Goal: Information Seeking & Learning: Learn about a topic

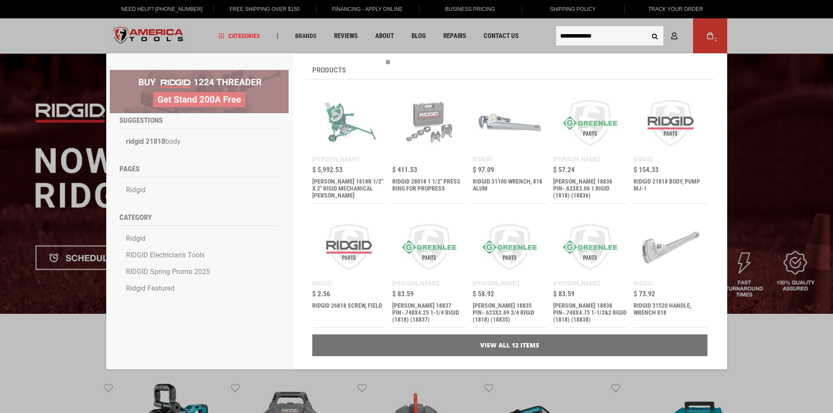
type input "**********"
click at [647, 28] on button "Search" at bounding box center [655, 36] width 17 height 17
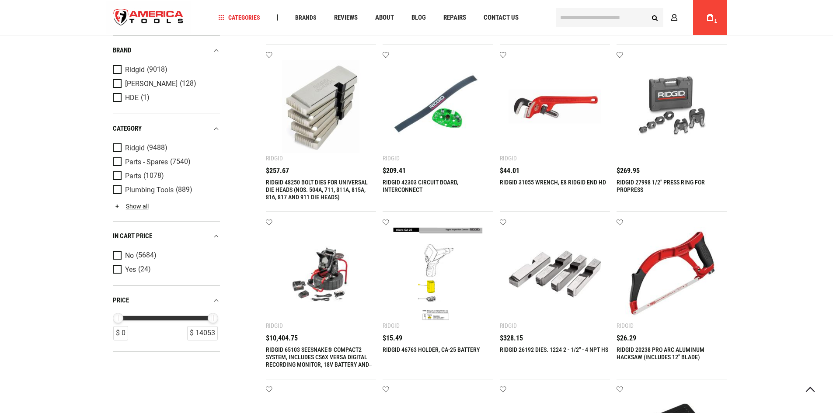
scroll to position [394, 0]
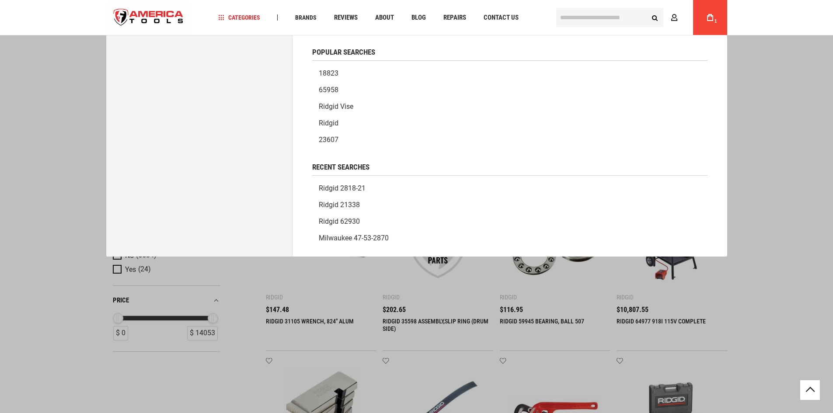
click at [585, 18] on input "text" at bounding box center [609, 17] width 107 height 19
click at [360, 186] on link "ridgid 2818-21" at bounding box center [509, 188] width 395 height 17
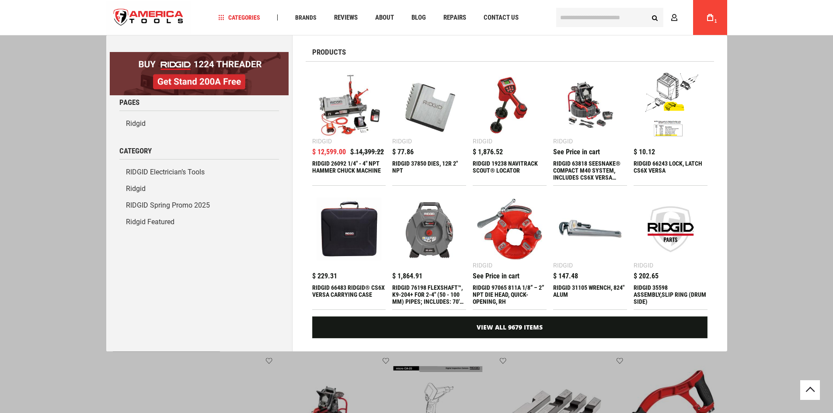
scroll to position [481, 0]
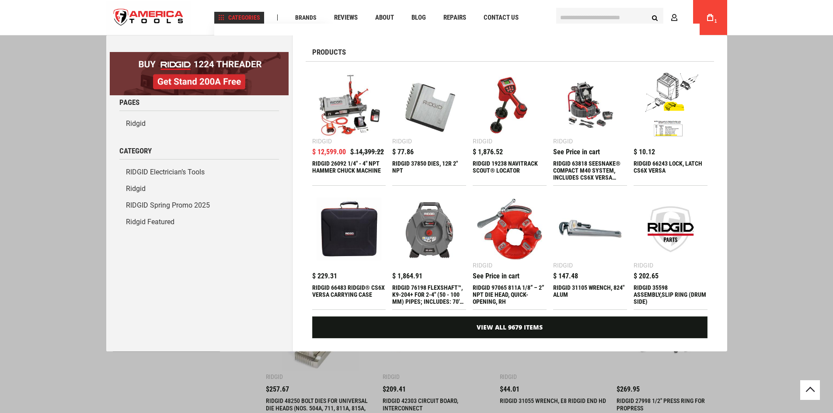
click at [241, 14] on span "Categories" at bounding box center [239, 17] width 42 height 6
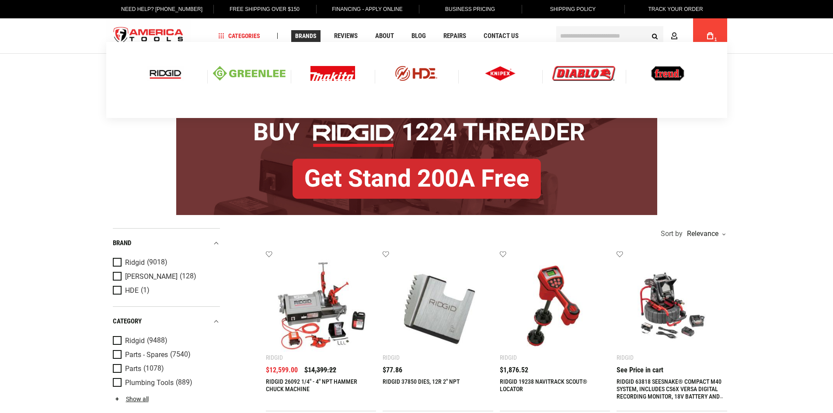
click at [301, 36] on span "Brands" at bounding box center [305, 36] width 21 height 6
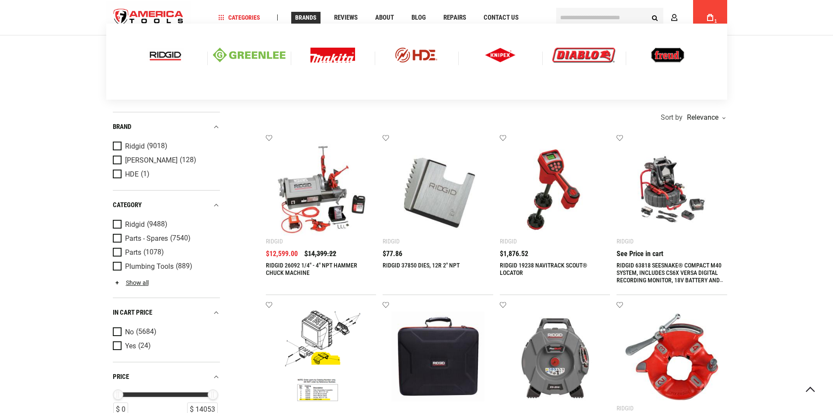
scroll to position [131, 0]
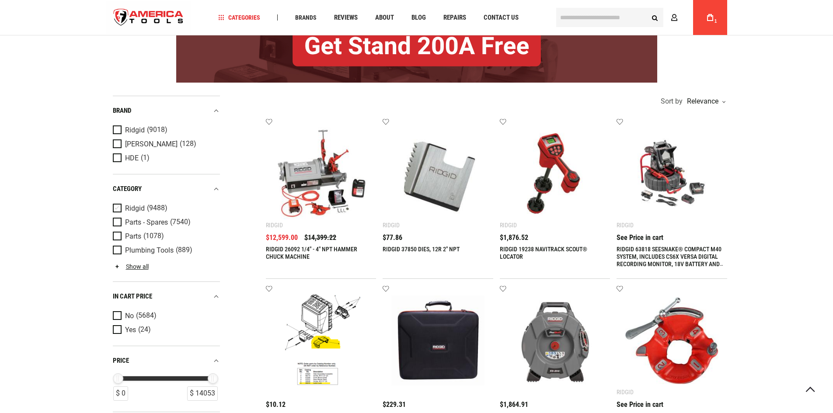
click at [115, 206] on span "Product Filters" at bounding box center [119, 209] width 12 height 10
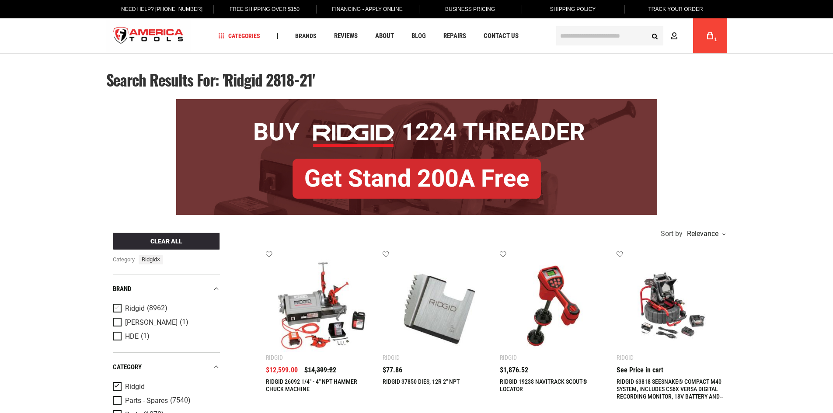
click at [119, 308] on span "Product Filters" at bounding box center [119, 309] width 12 height 10
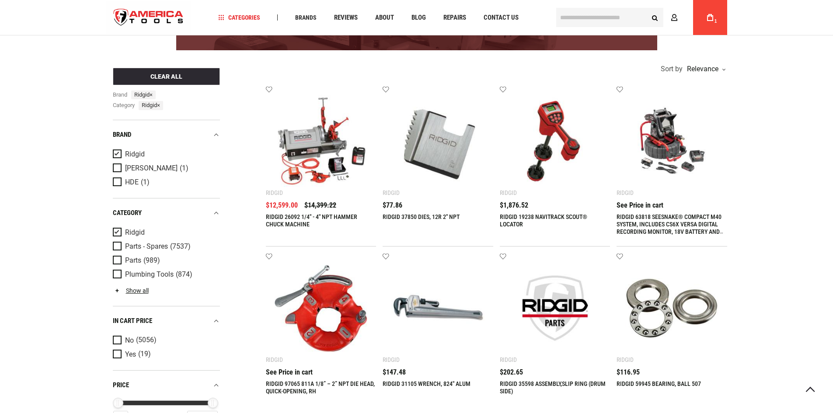
scroll to position [175, 0]
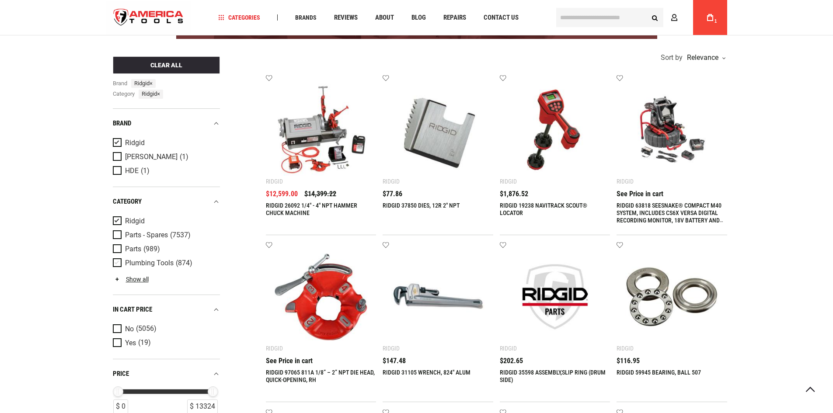
click at [118, 262] on span "Product Filters" at bounding box center [119, 264] width 12 height 10
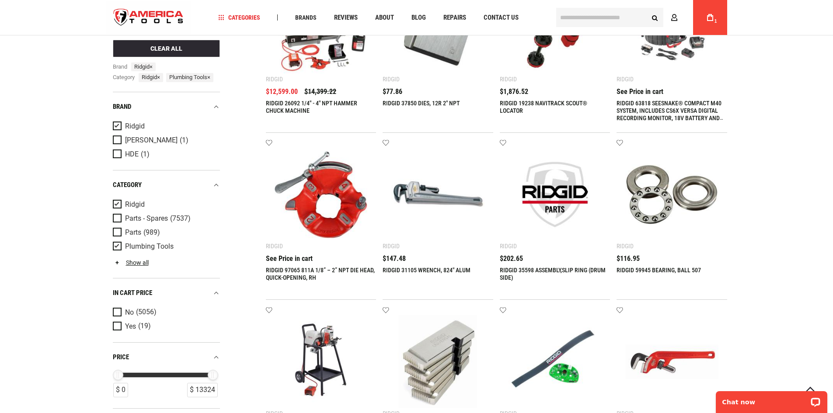
scroll to position [219, 0]
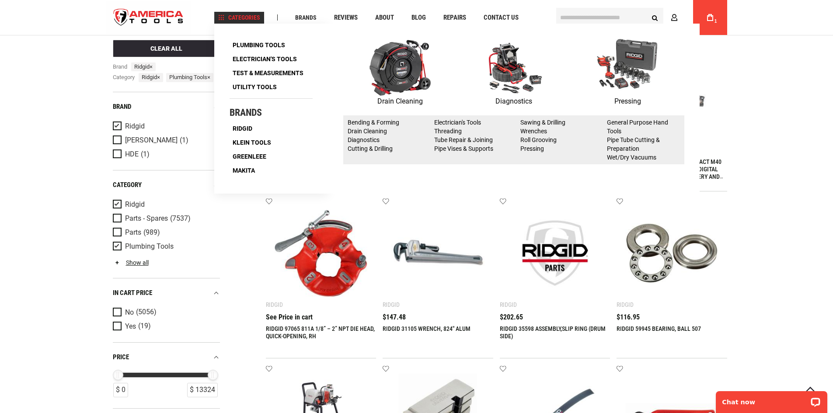
click at [388, 64] on img at bounding box center [400, 67] width 61 height 57
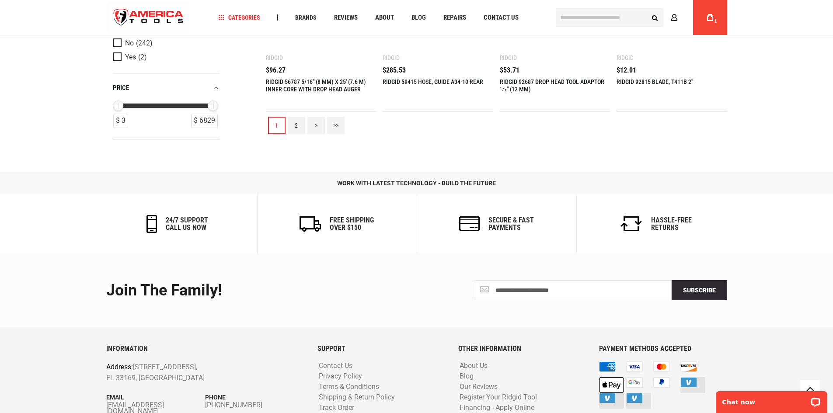
scroll to position [942, 0]
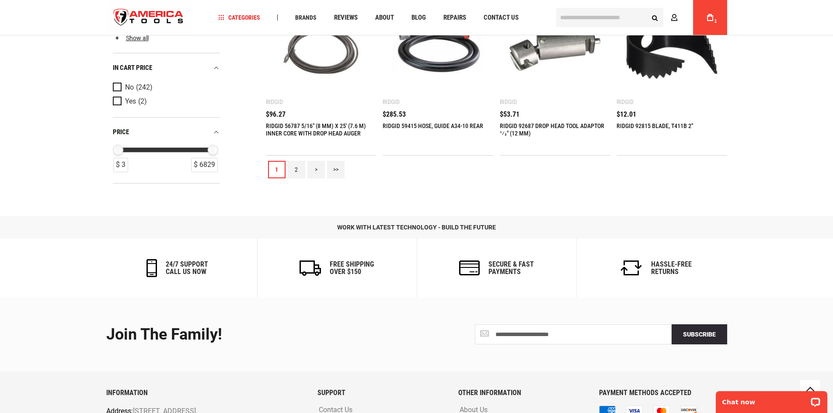
click at [314, 169] on link ">" at bounding box center [315, 169] width 17 height 17
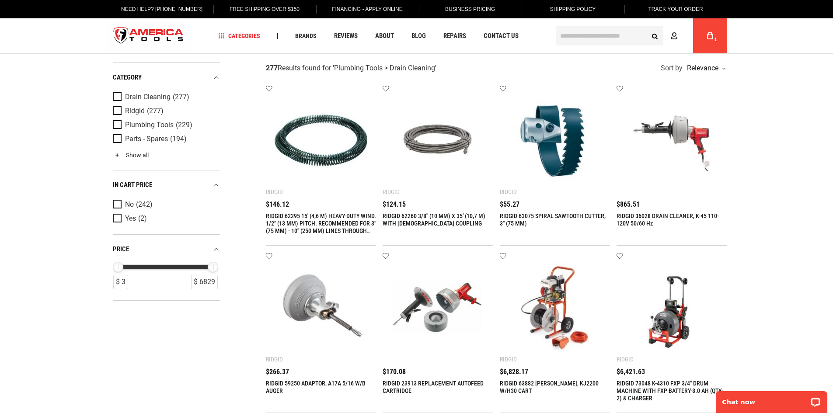
scroll to position [0, 0]
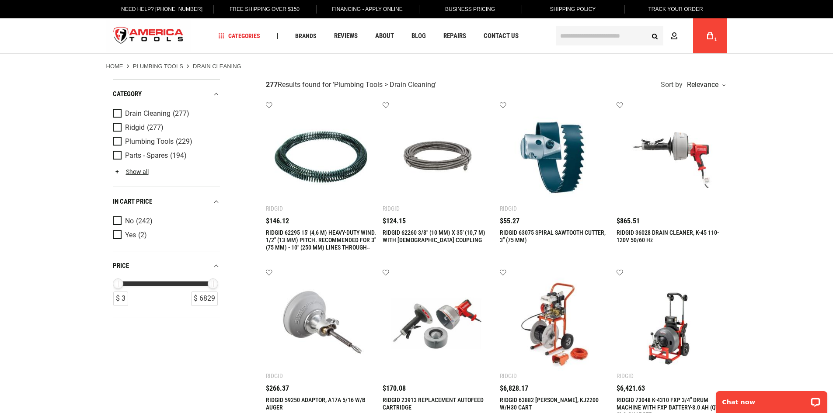
click at [579, 32] on input "text" at bounding box center [609, 35] width 107 height 19
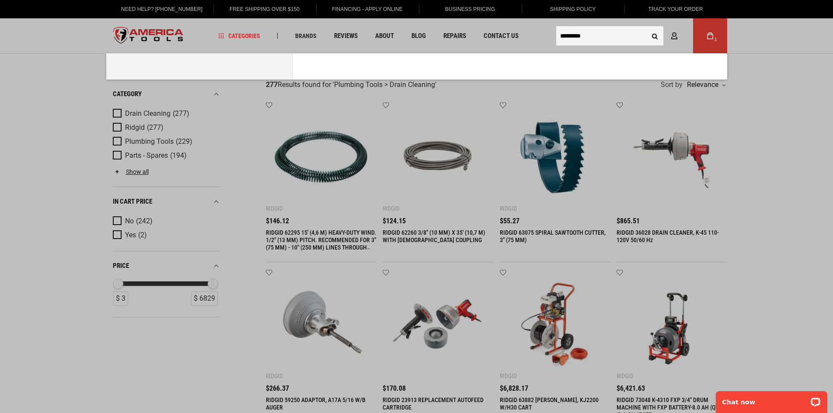
type input "*********"
click at [647, 28] on button "Search" at bounding box center [655, 36] width 17 height 17
